Goal: Navigation & Orientation: Find specific page/section

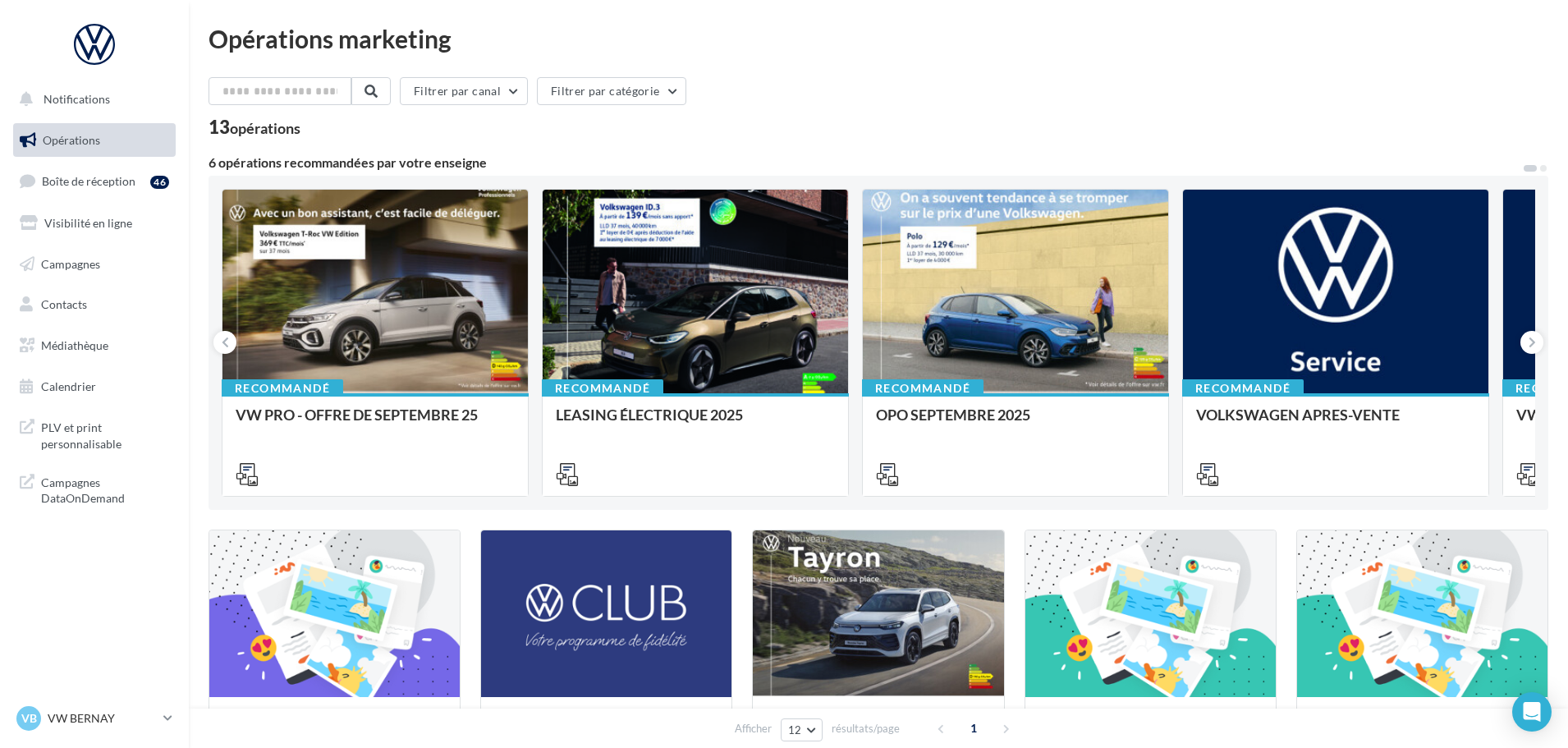
drag, startPoint x: 56, startPoint y: 349, endPoint x: 106, endPoint y: 325, distance: 55.5
click at [56, 349] on span "Médiathèque" at bounding box center [75, 345] width 68 height 14
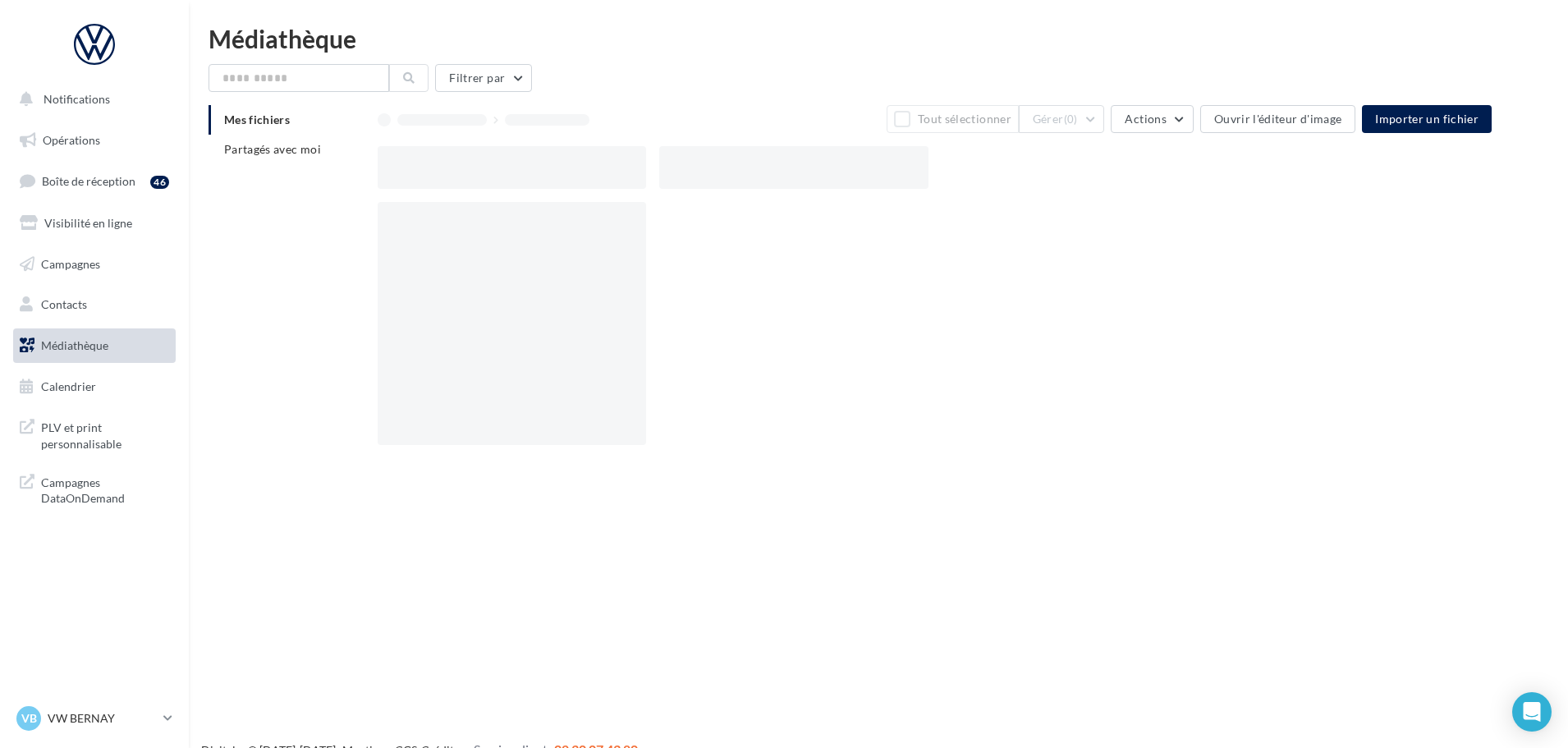
click at [272, 148] on span "Partagés avec moi" at bounding box center [272, 149] width 97 height 14
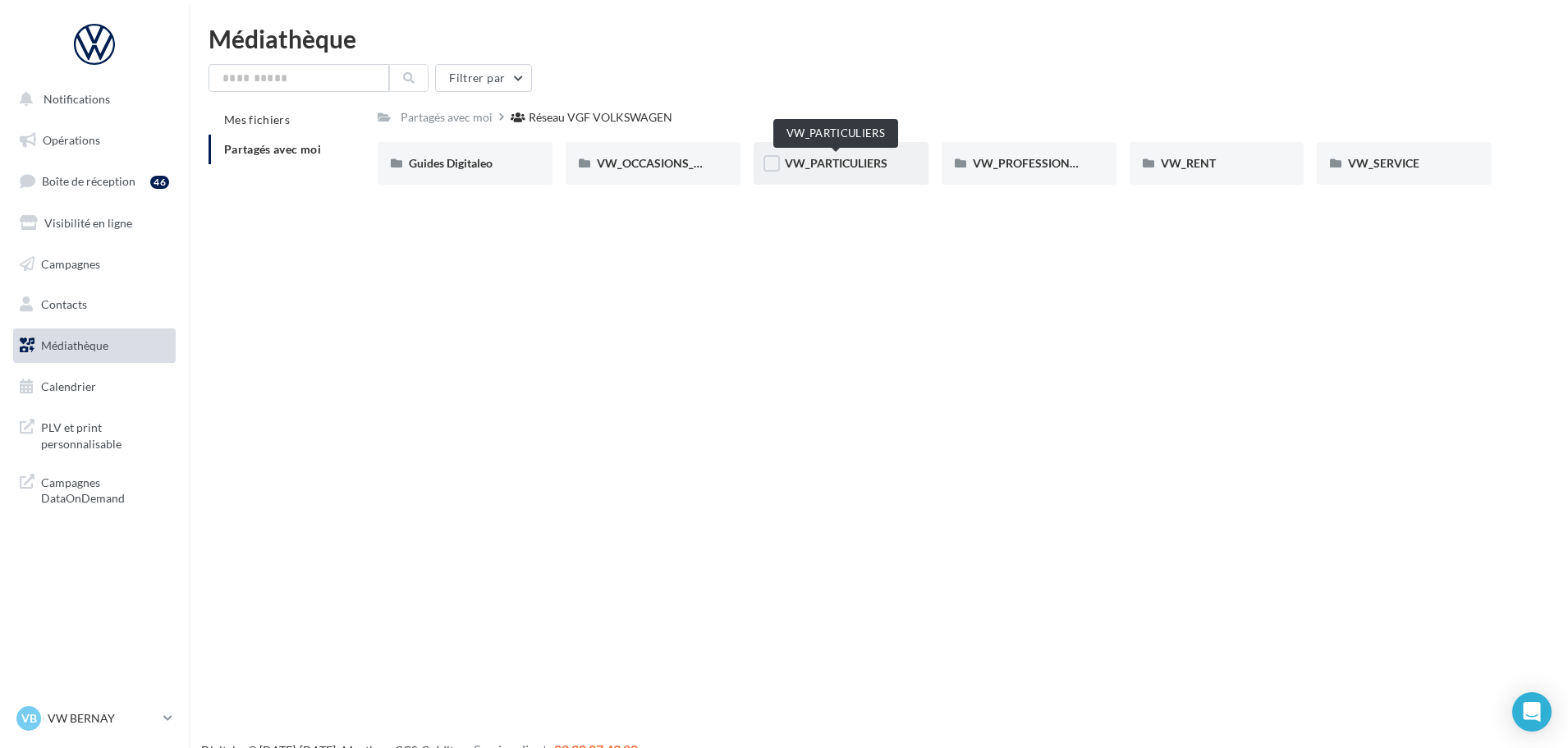
click at [847, 162] on span "VW_PARTICULIERS" at bounding box center [836, 163] width 102 height 14
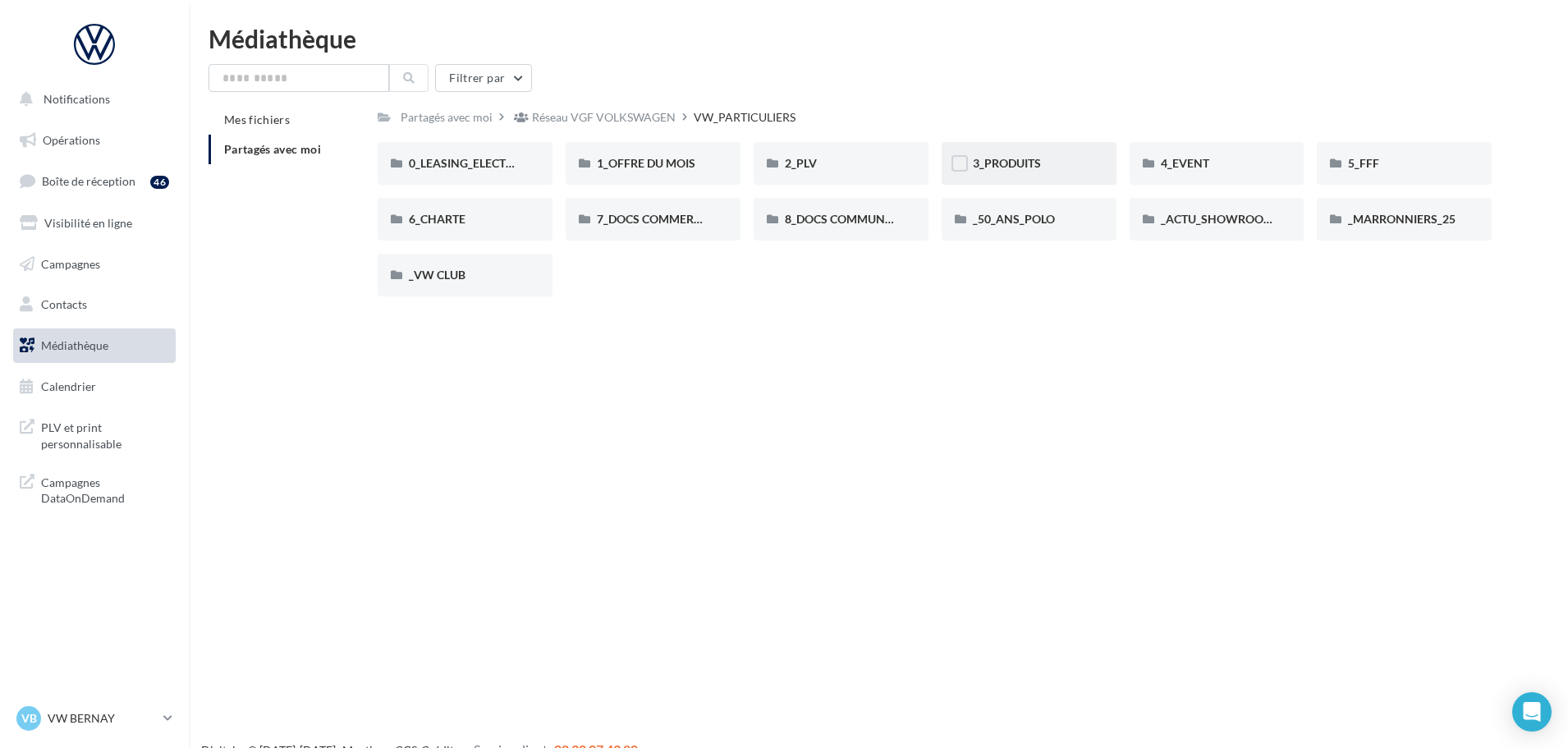
click at [1051, 159] on div "3_PRODUITS" at bounding box center [1029, 163] width 113 height 16
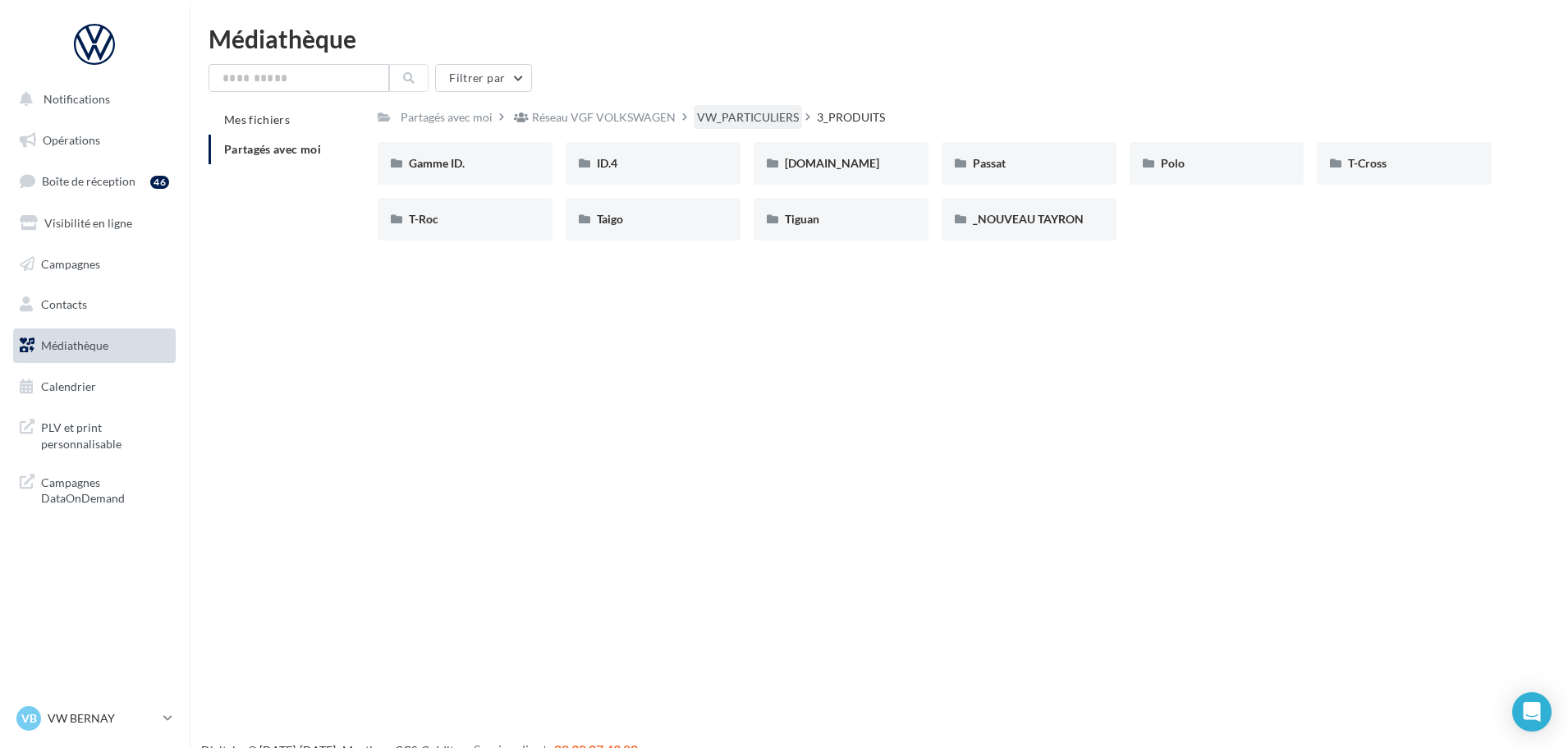
click at [774, 113] on div "VW_PARTICULIERS" at bounding box center [748, 117] width 101 height 16
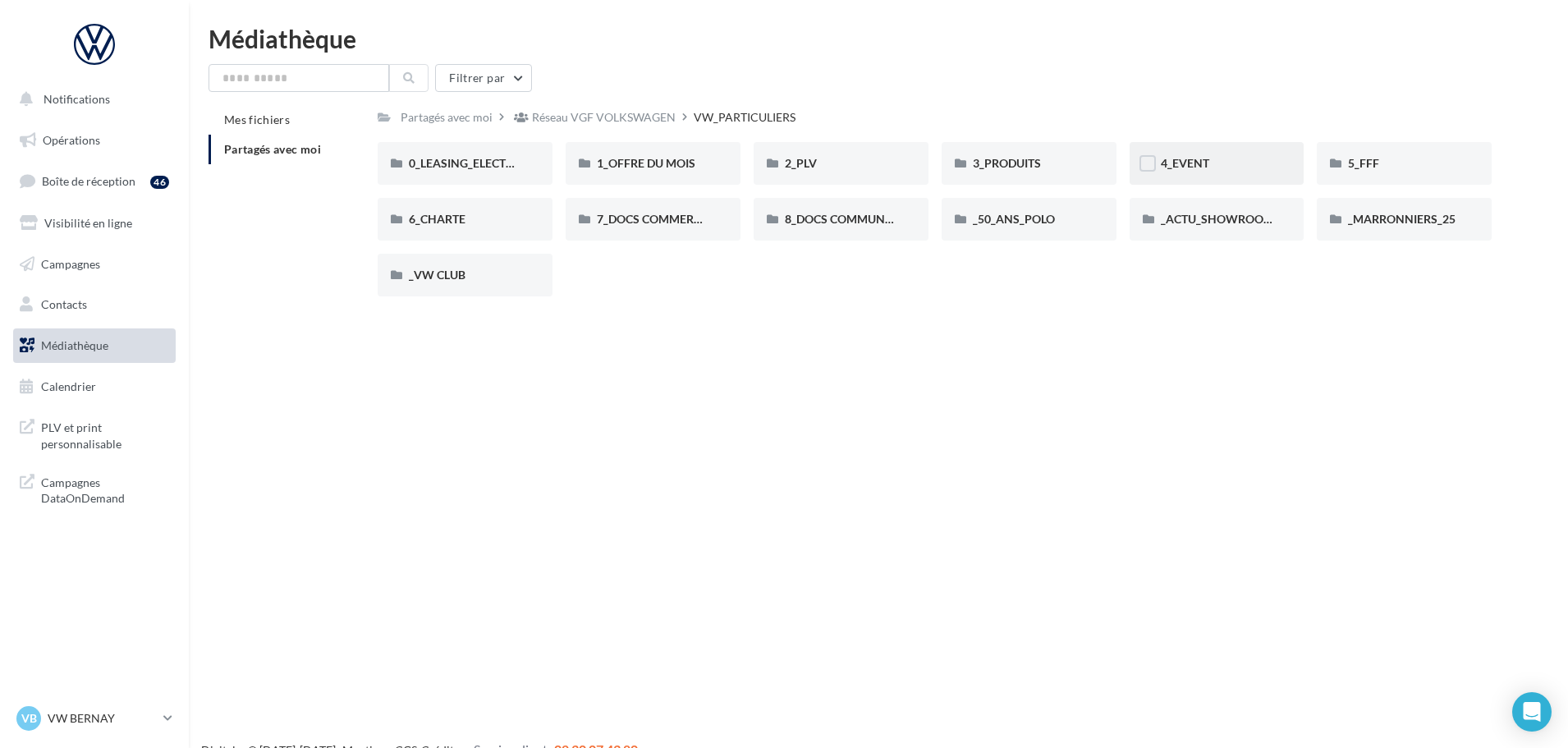
click at [1186, 167] on span "4_EVENT" at bounding box center [1185, 163] width 49 height 14
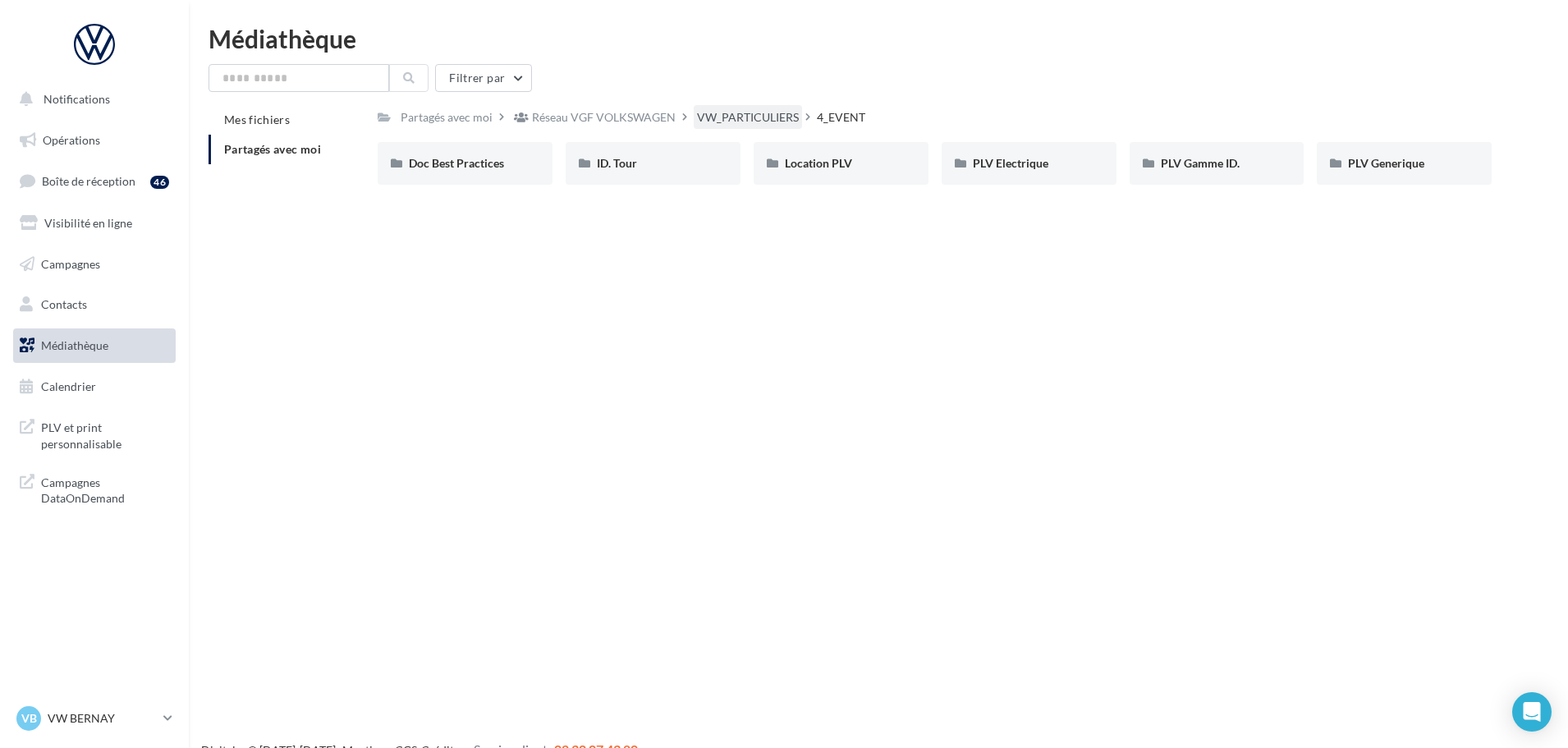
click at [769, 115] on div "VW_PARTICULIERS" at bounding box center [748, 117] width 101 height 16
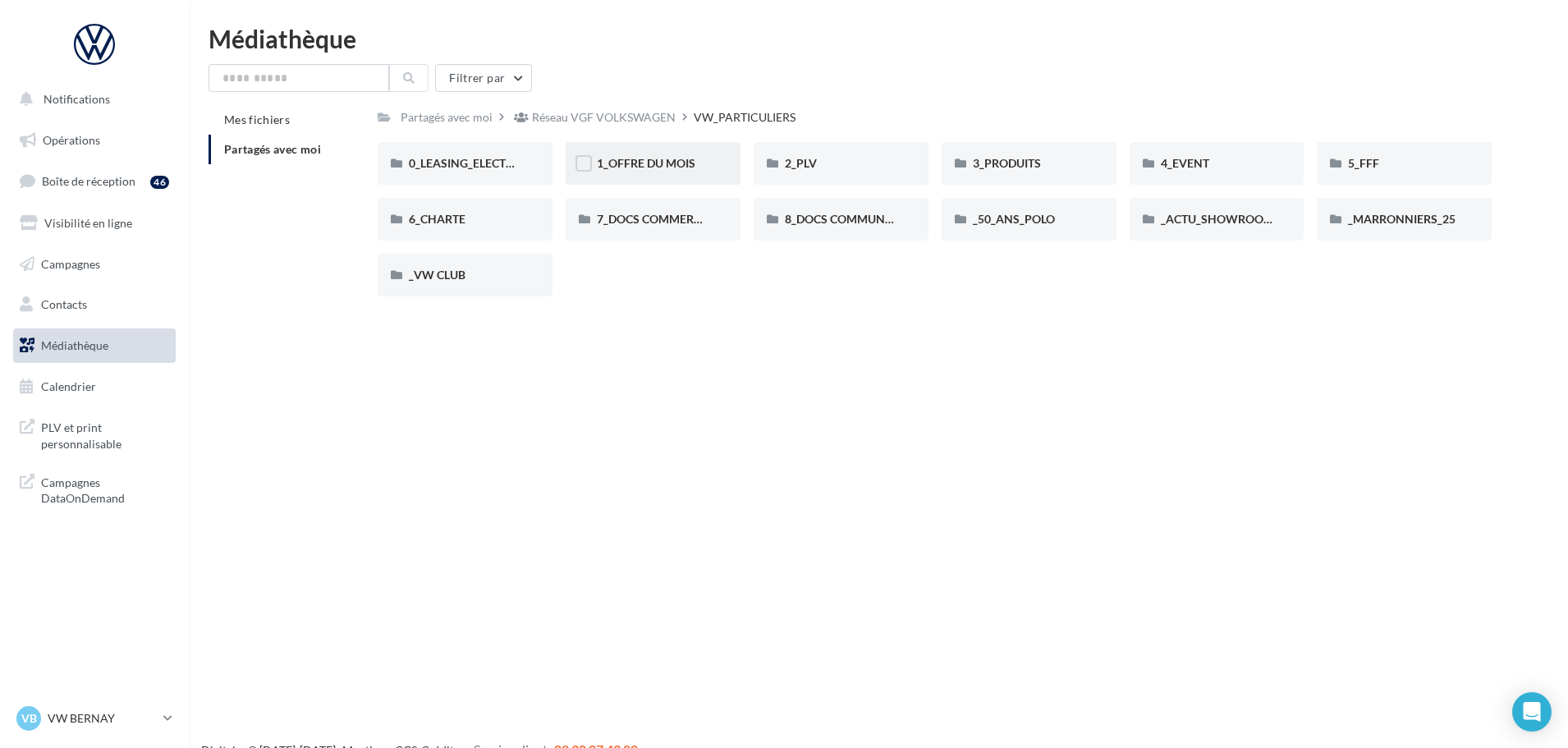
click at [657, 158] on span "1_OFFRE DU MOIS" at bounding box center [646, 163] width 99 height 14
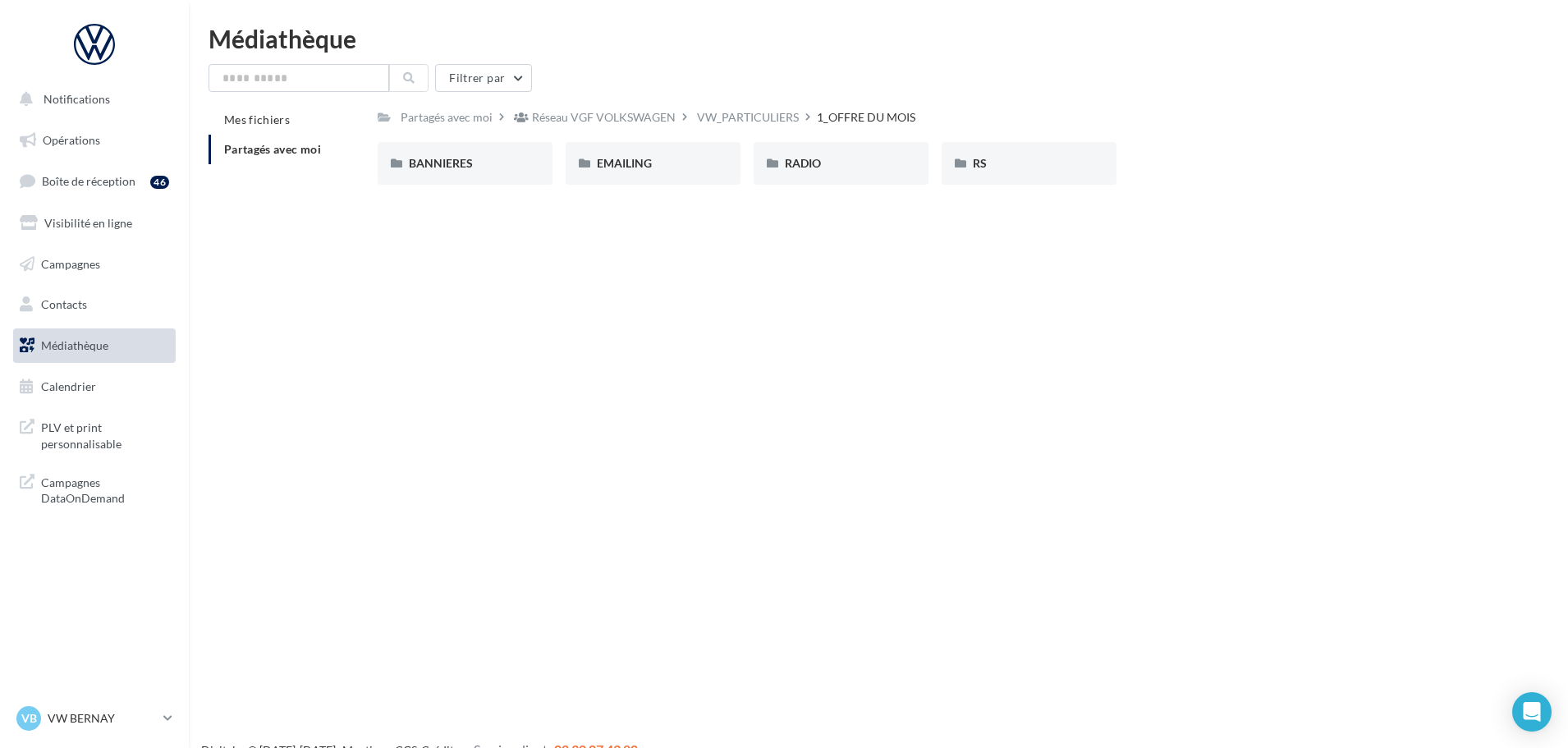
click at [601, 29] on div "Médiathèque" at bounding box center [878, 38] width 1340 height 24
